Goal: Transaction & Acquisition: Purchase product/service

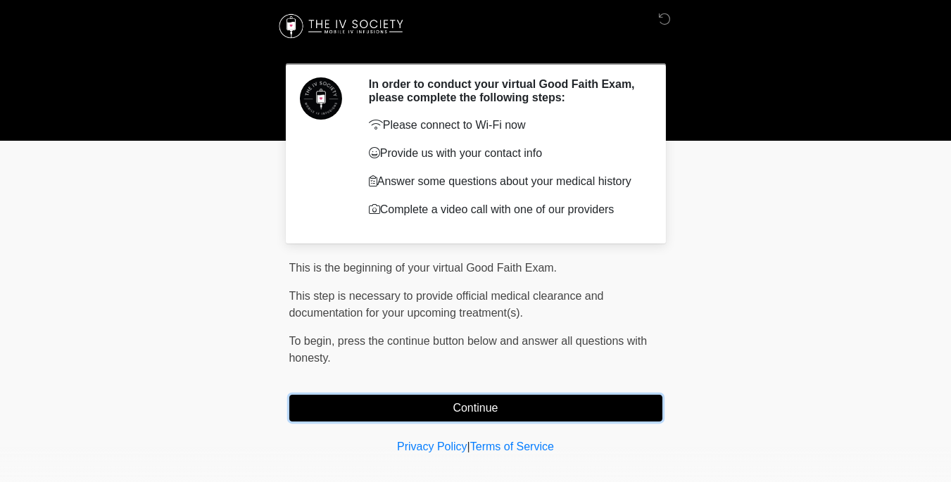
click at [450, 407] on button "Continue" at bounding box center [475, 408] width 373 height 27
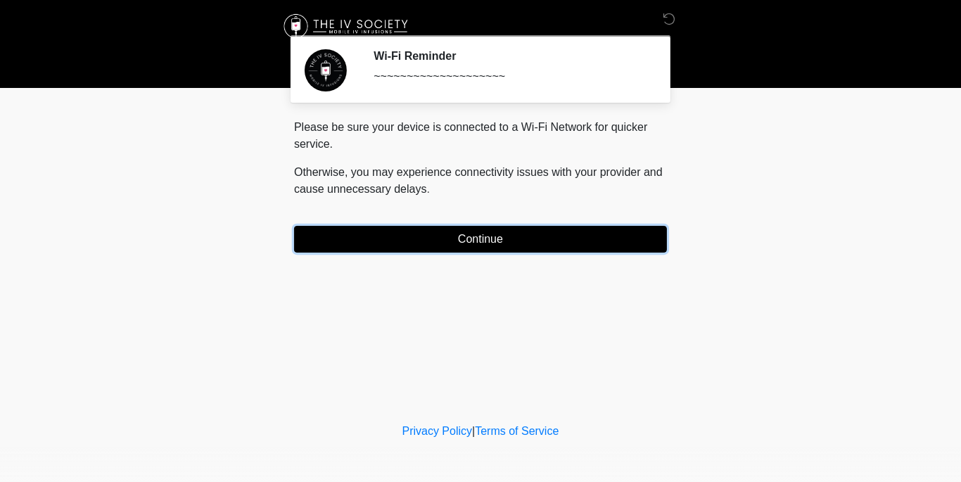
drag, startPoint x: 486, startPoint y: 242, endPoint x: 478, endPoint y: 241, distance: 8.6
click at [478, 241] on button "Continue" at bounding box center [480, 239] width 373 height 27
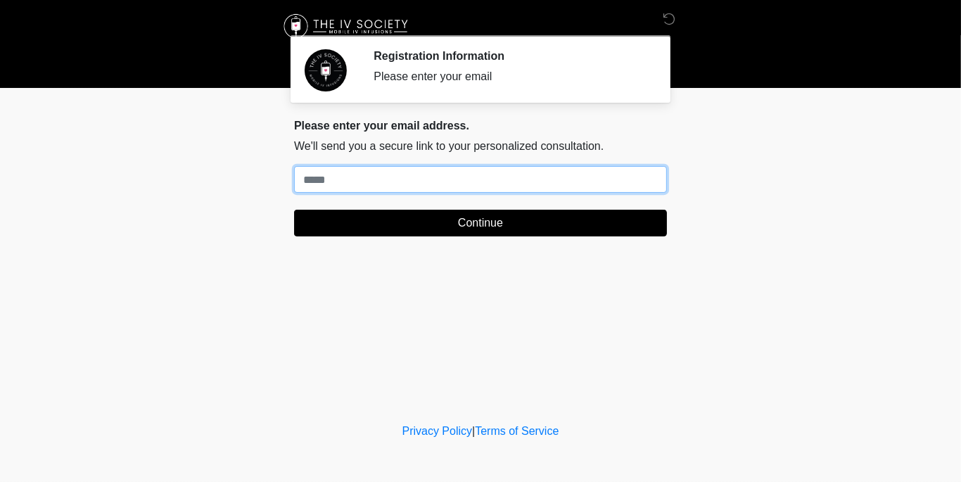
click at [359, 177] on input "Where should we email your treatment plan?" at bounding box center [480, 179] width 373 height 27
type input "**********"
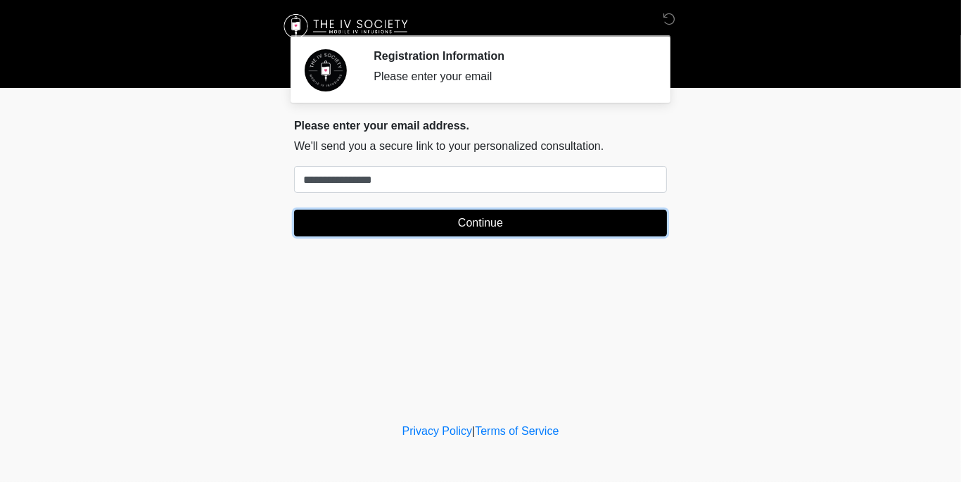
click at [405, 222] on button "Continue" at bounding box center [480, 223] width 373 height 27
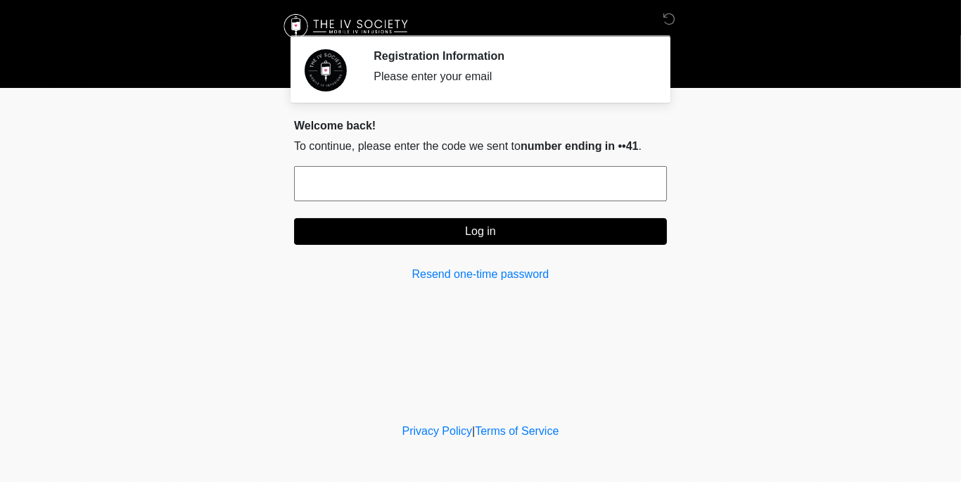
click at [351, 189] on input "text" at bounding box center [480, 183] width 373 height 35
type input "******"
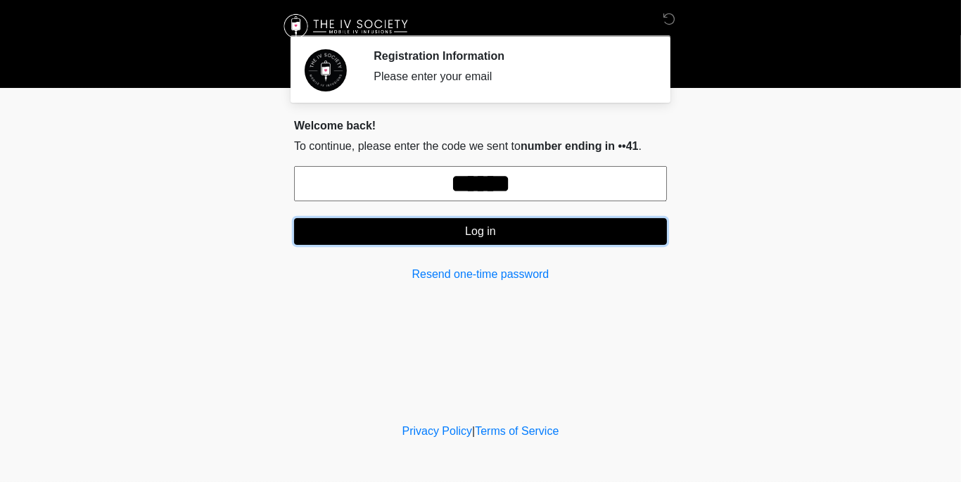
click at [476, 233] on button "Log in" at bounding box center [480, 231] width 373 height 27
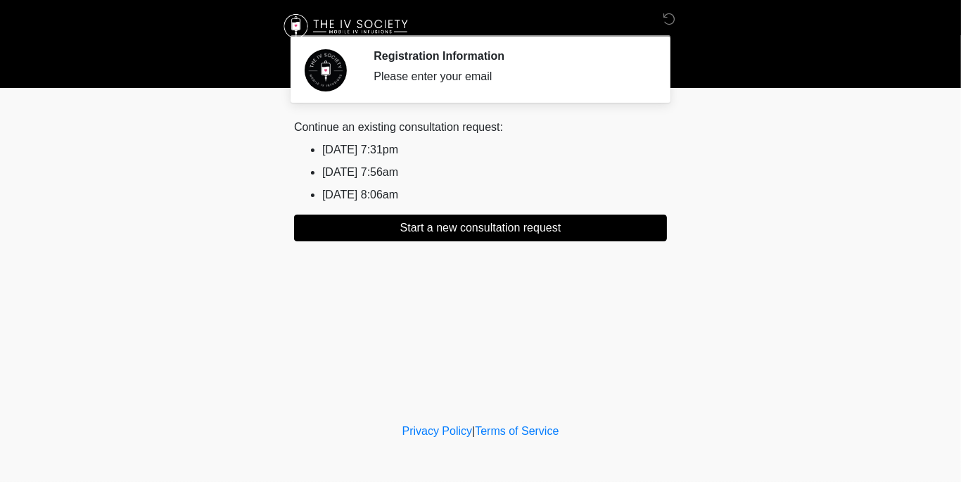
click at [397, 191] on li "2025/09/19 8:06am" at bounding box center [494, 194] width 345 height 17
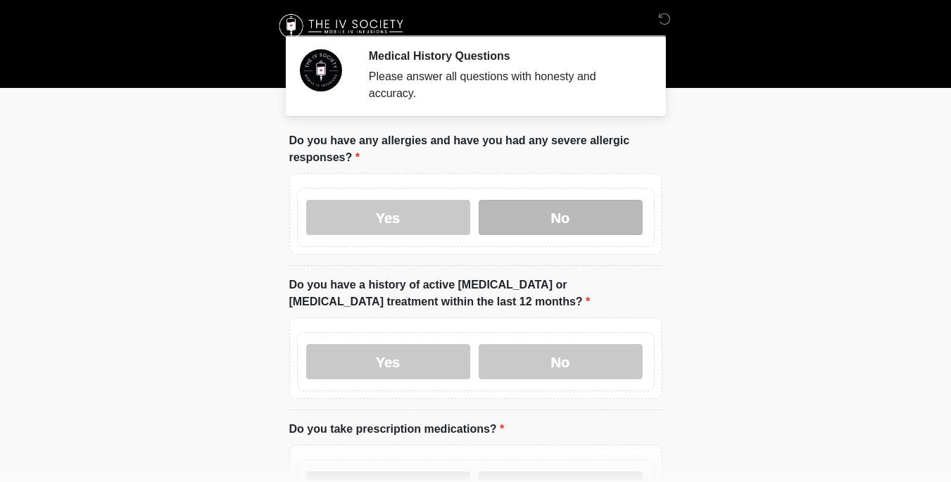
click at [594, 201] on label "No" at bounding box center [560, 217] width 164 height 35
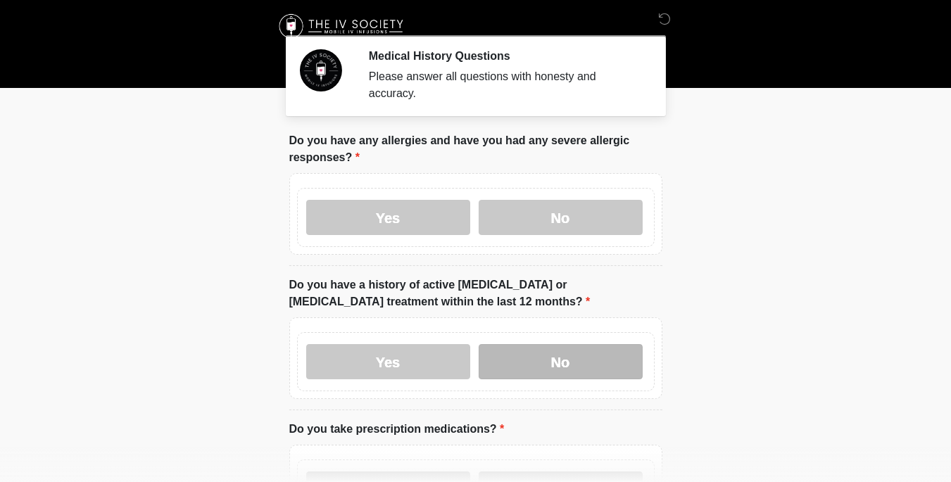
click at [594, 360] on label "No" at bounding box center [560, 361] width 164 height 35
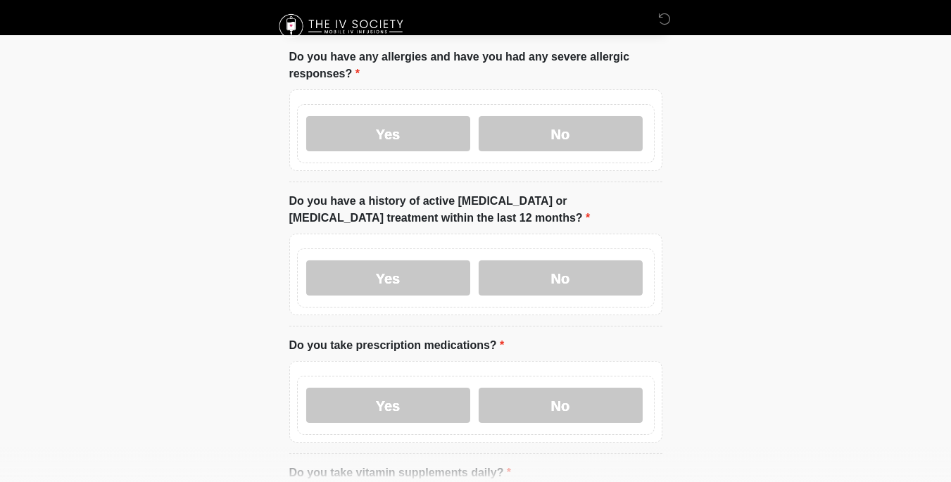
scroll to position [115, 0]
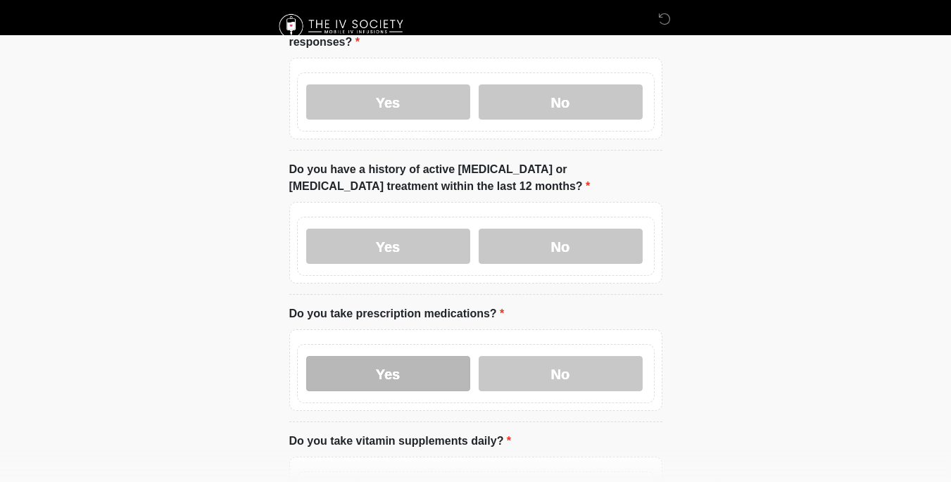
click at [400, 360] on label "Yes" at bounding box center [388, 373] width 164 height 35
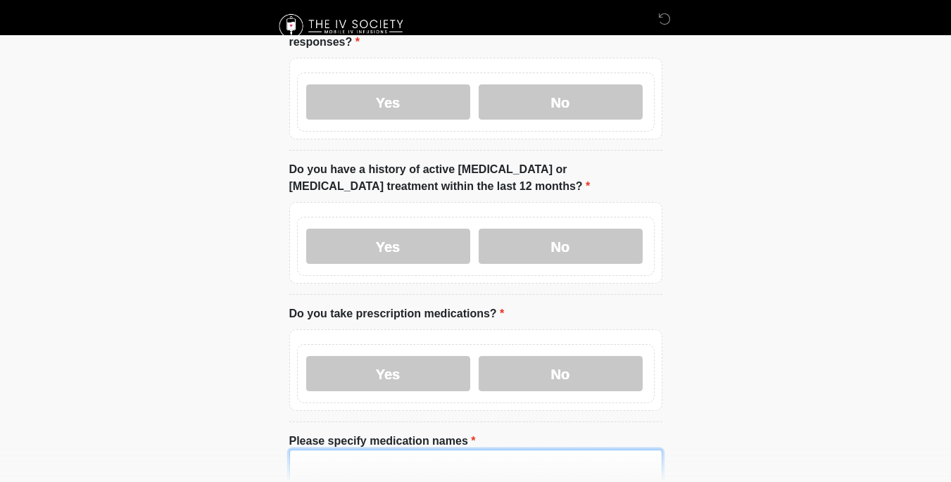
click at [323, 450] on textarea "Please specify medication names" at bounding box center [475, 480] width 373 height 61
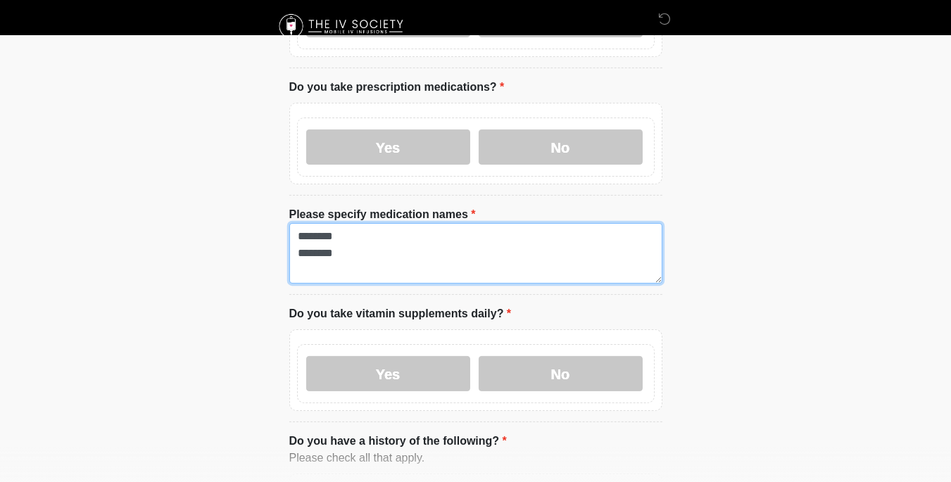
scroll to position [343, 0]
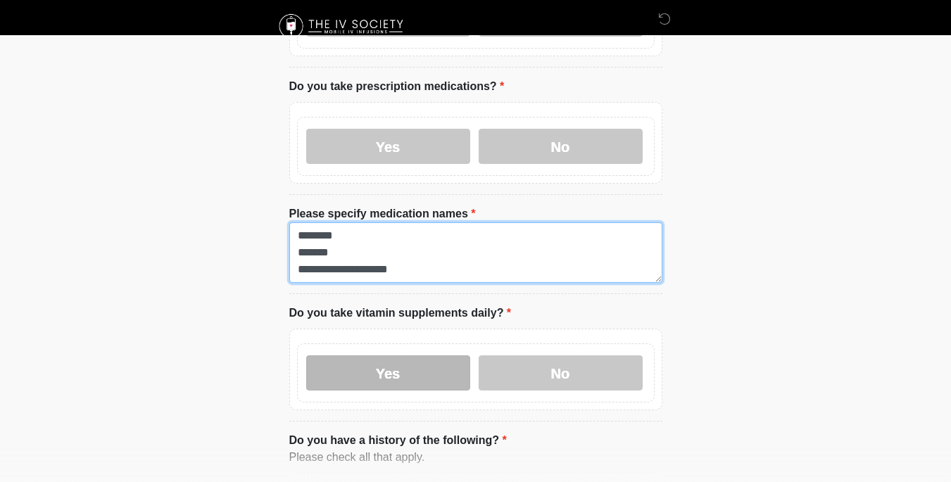
type textarea "**********"
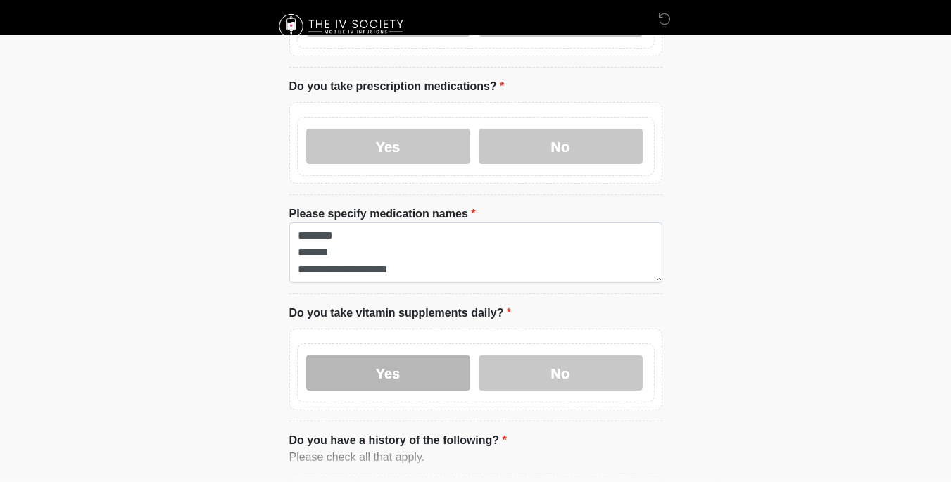
click at [407, 355] on label "Yes" at bounding box center [388, 372] width 164 height 35
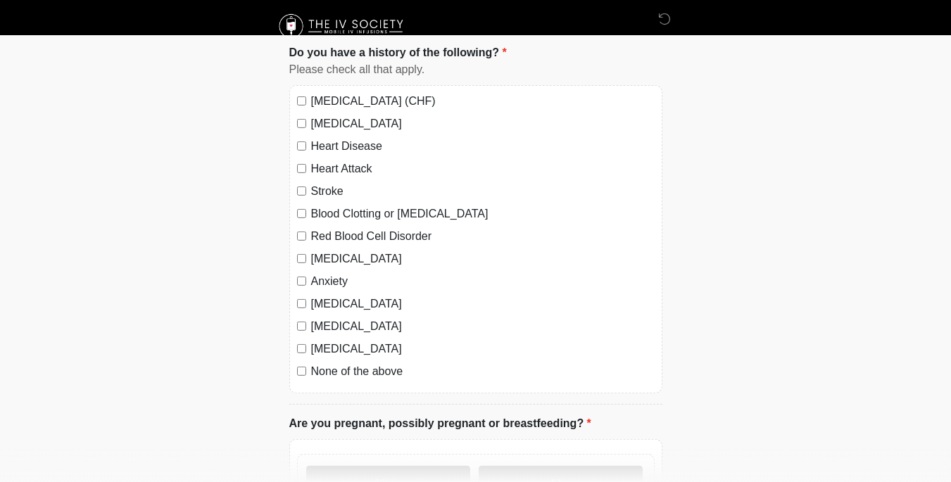
scroll to position [847, 0]
type textarea "***** *********"
click at [554, 465] on label "No" at bounding box center [560, 482] width 164 height 35
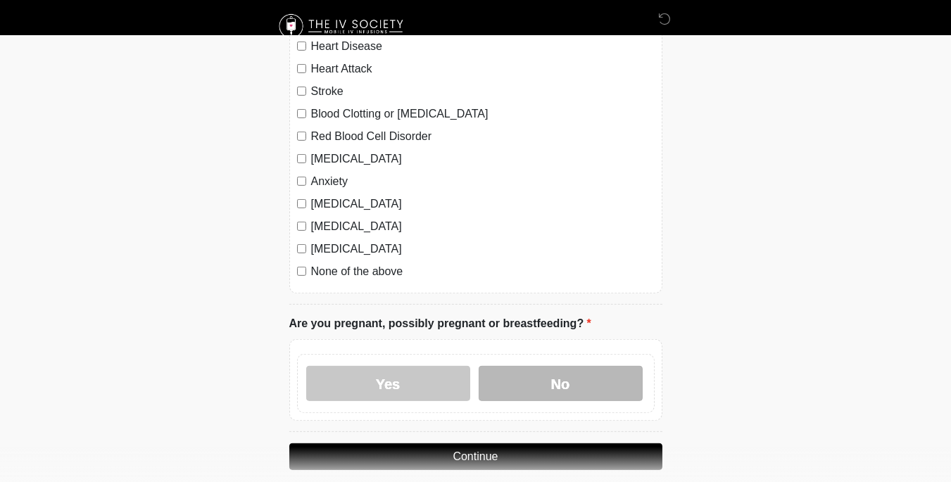
scroll to position [975, 0]
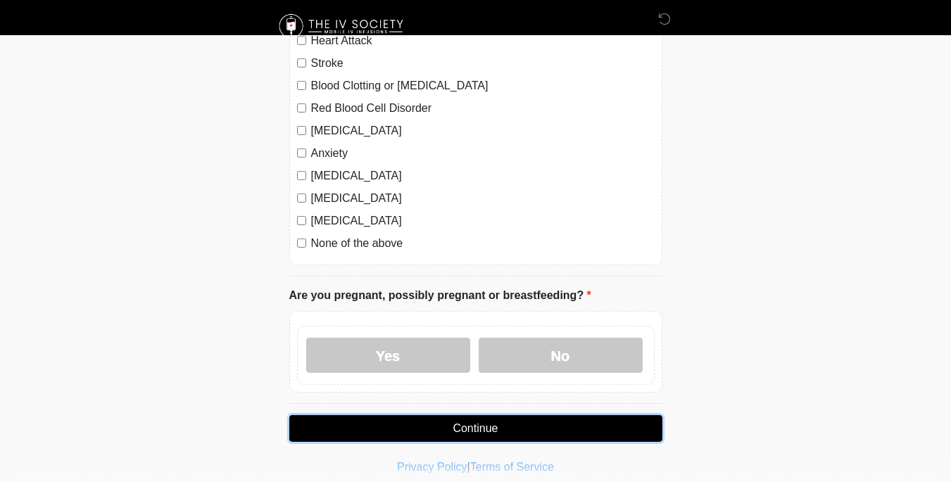
click at [481, 415] on button "Continue" at bounding box center [475, 428] width 373 height 27
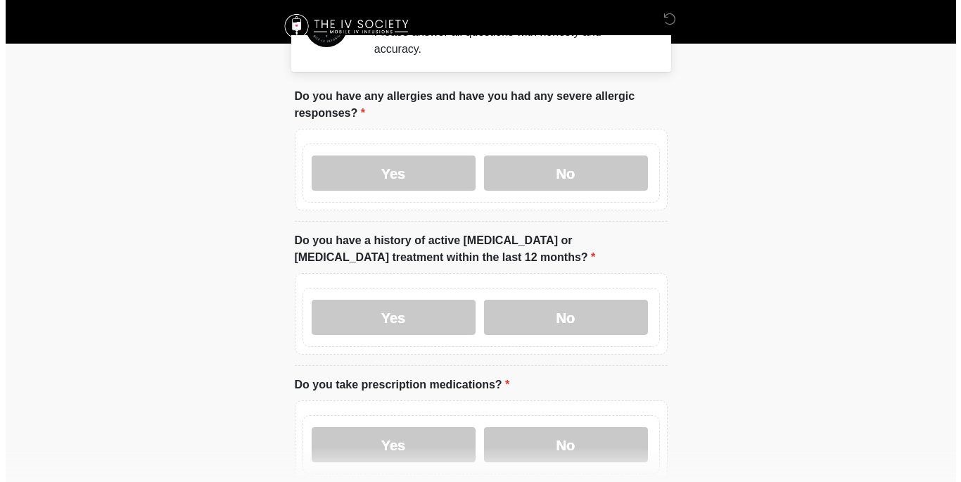
scroll to position [0, 0]
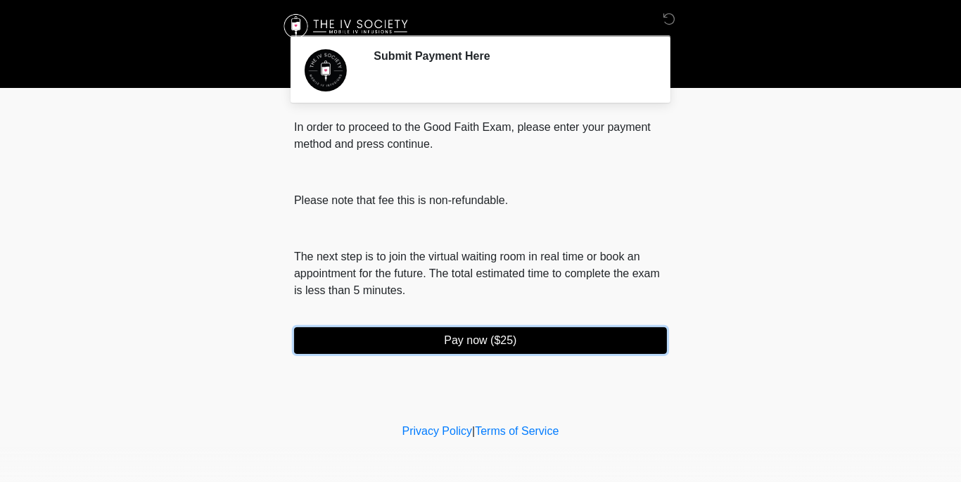
click at [461, 343] on button "Pay now ($25)" at bounding box center [480, 340] width 373 height 27
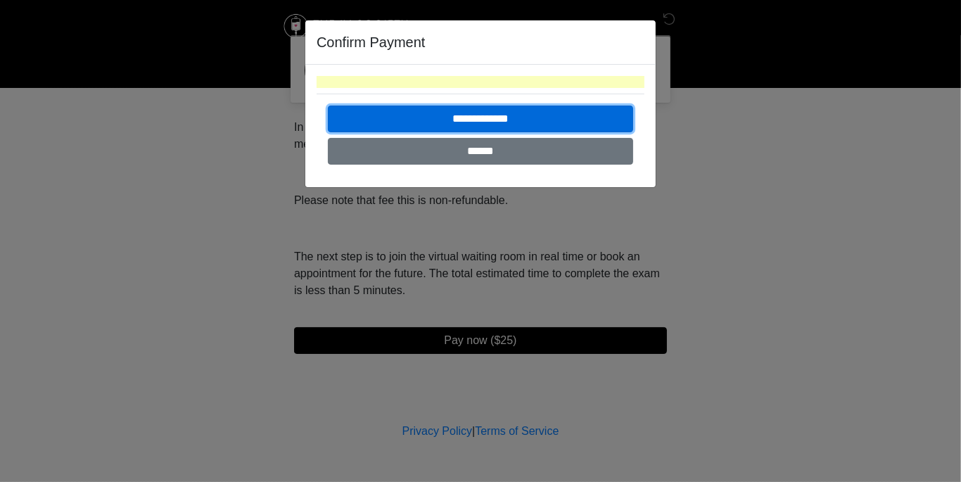
click at [467, 118] on input "**********" at bounding box center [480, 119] width 305 height 27
drag, startPoint x: 517, startPoint y: 118, endPoint x: 510, endPoint y: 112, distance: 9.0
click at [510, 112] on input "**********" at bounding box center [480, 119] width 305 height 27
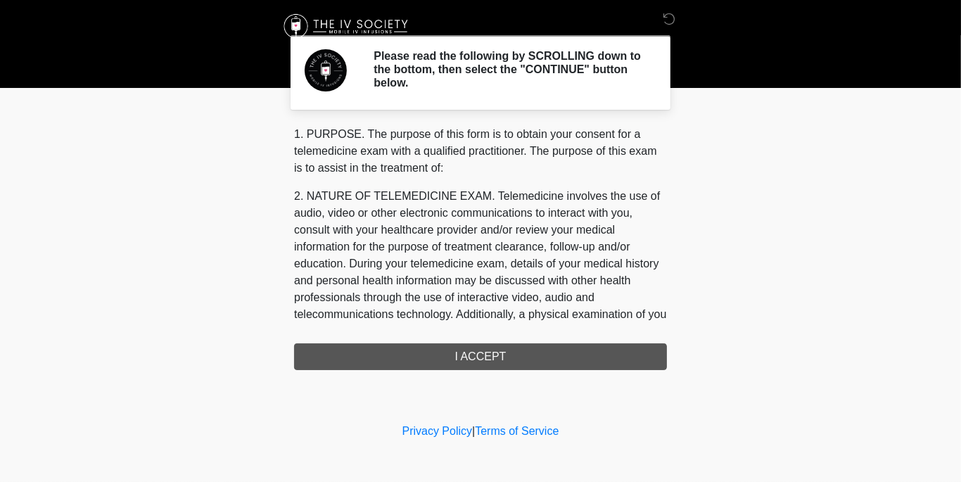
click at [493, 358] on div "1. PURPOSE. The purpose of this form is to obtain your consent for a telemedici…" at bounding box center [480, 248] width 373 height 244
click at [500, 358] on div "1. PURPOSE. The purpose of this form is to obtain your consent for a telemedici…" at bounding box center [480, 248] width 373 height 244
click at [482, 355] on div "1. PURPOSE. The purpose of this form is to obtain your consent for a telemedici…" at bounding box center [480, 248] width 373 height 244
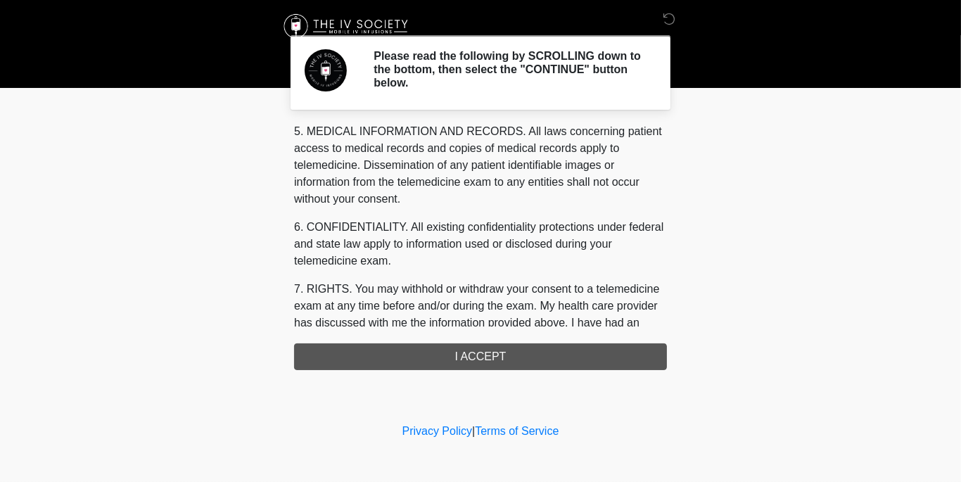
scroll to position [616, 0]
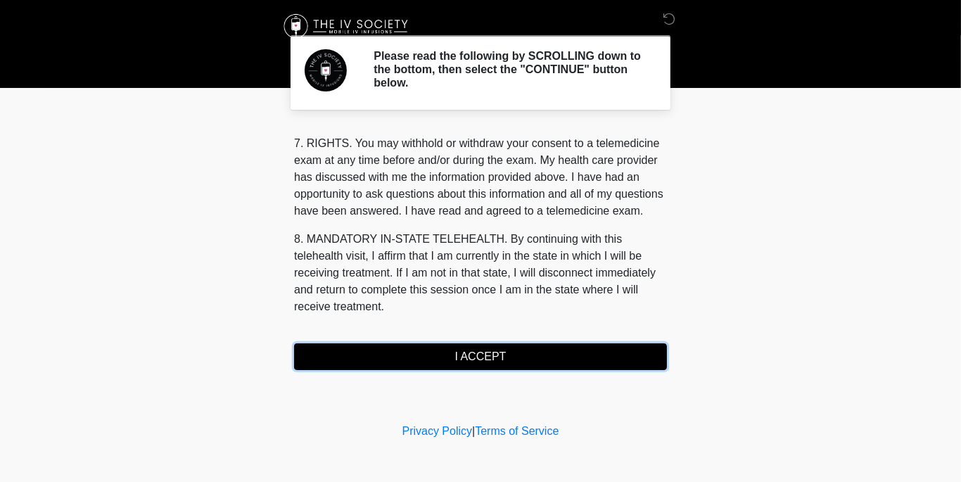
click at [479, 360] on button "I ACCEPT" at bounding box center [480, 356] width 373 height 27
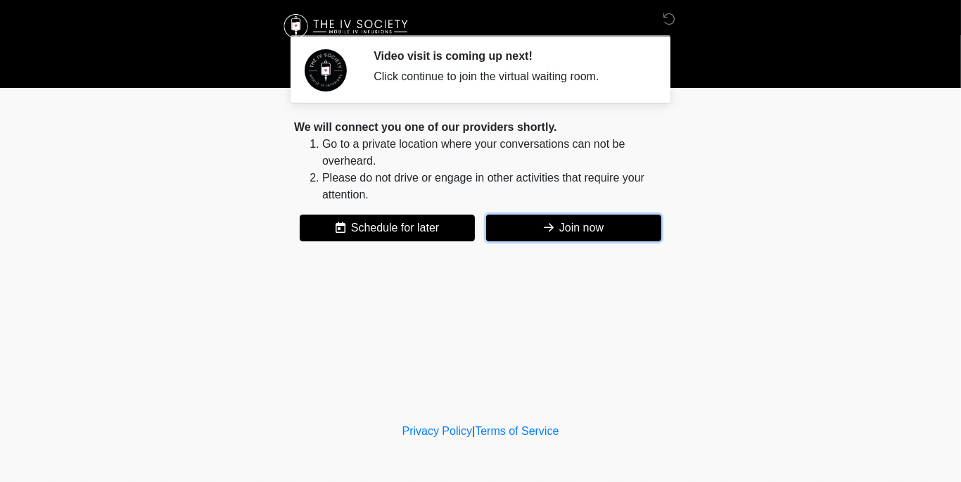
click at [597, 232] on button "Join now" at bounding box center [573, 228] width 175 height 27
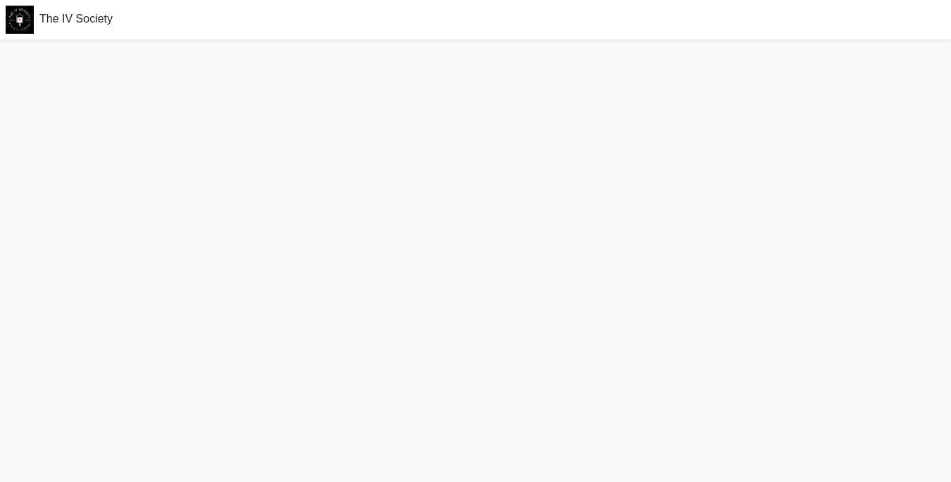
scroll to position [4, 0]
